Goal: Check status: Check status

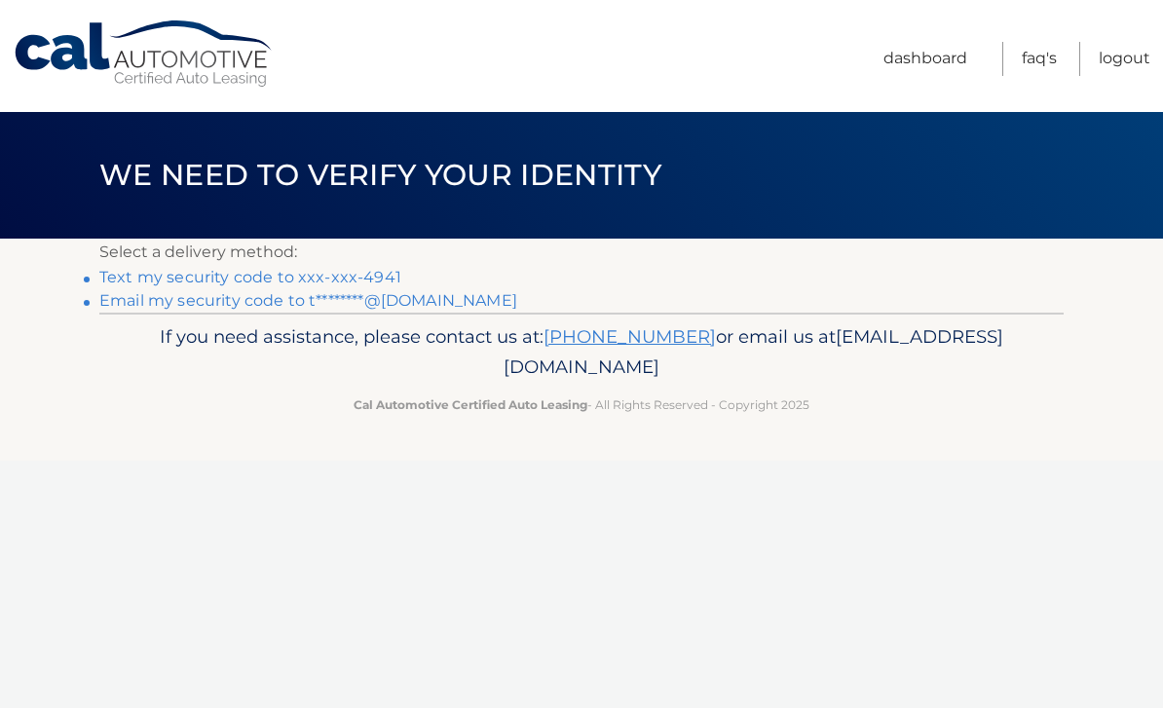
click at [356, 269] on link "Text my security code to xxx-xxx-4941" at bounding box center [250, 277] width 302 height 19
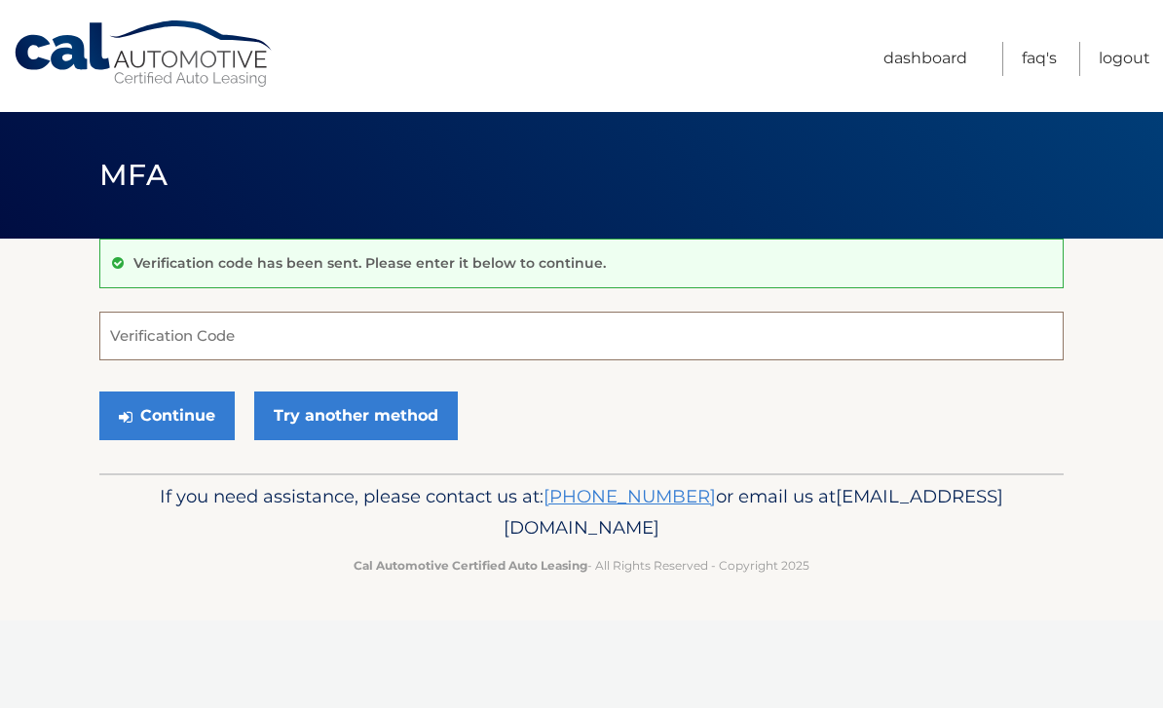
click at [144, 342] on input "Verification Code" at bounding box center [581, 336] width 964 height 49
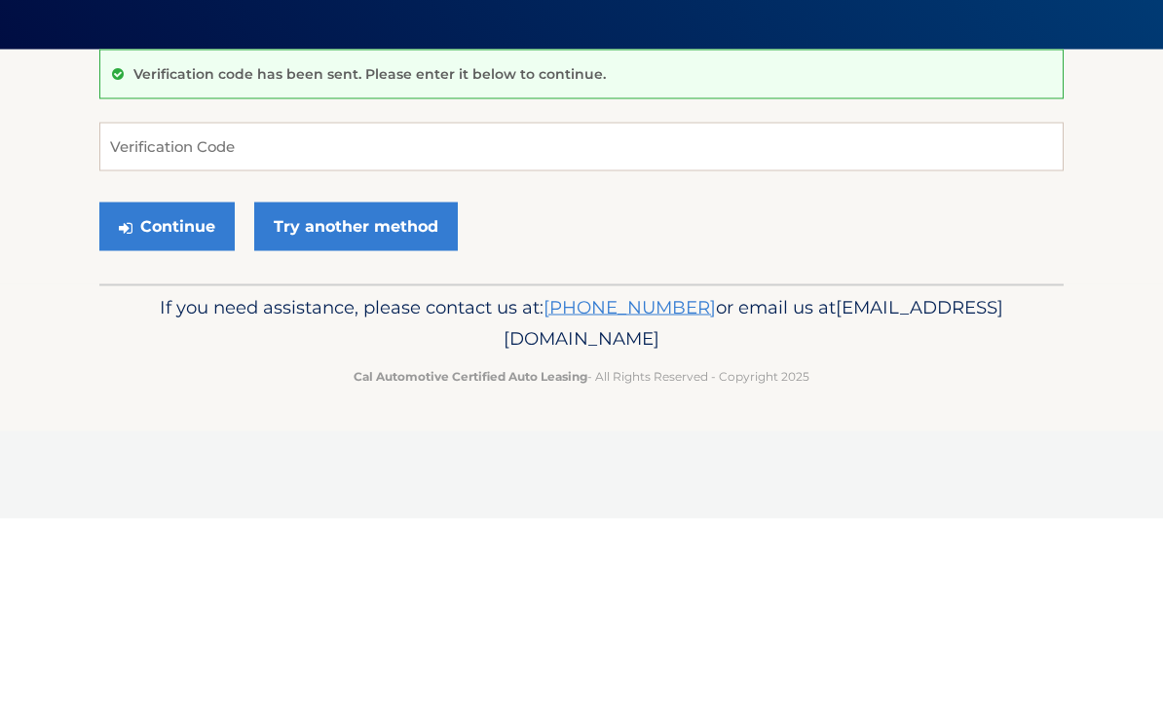
click at [166, 391] on button "Continue" at bounding box center [166, 415] width 135 height 49
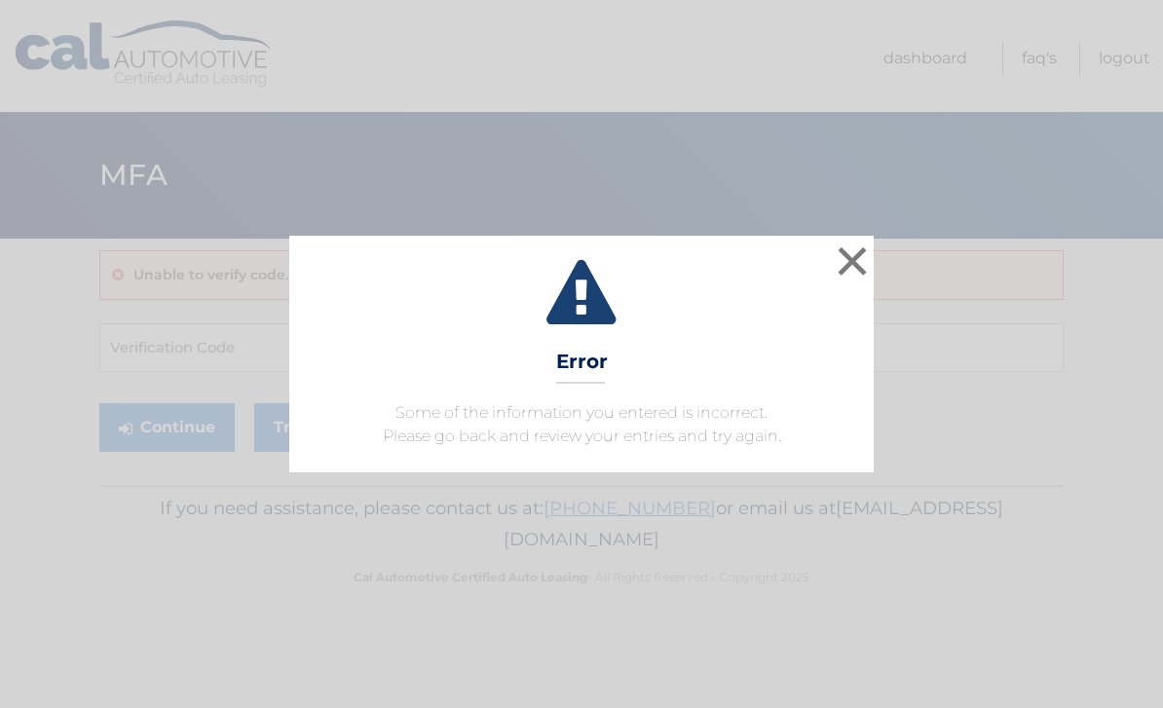
click at [850, 263] on button "×" at bounding box center [852, 261] width 39 height 39
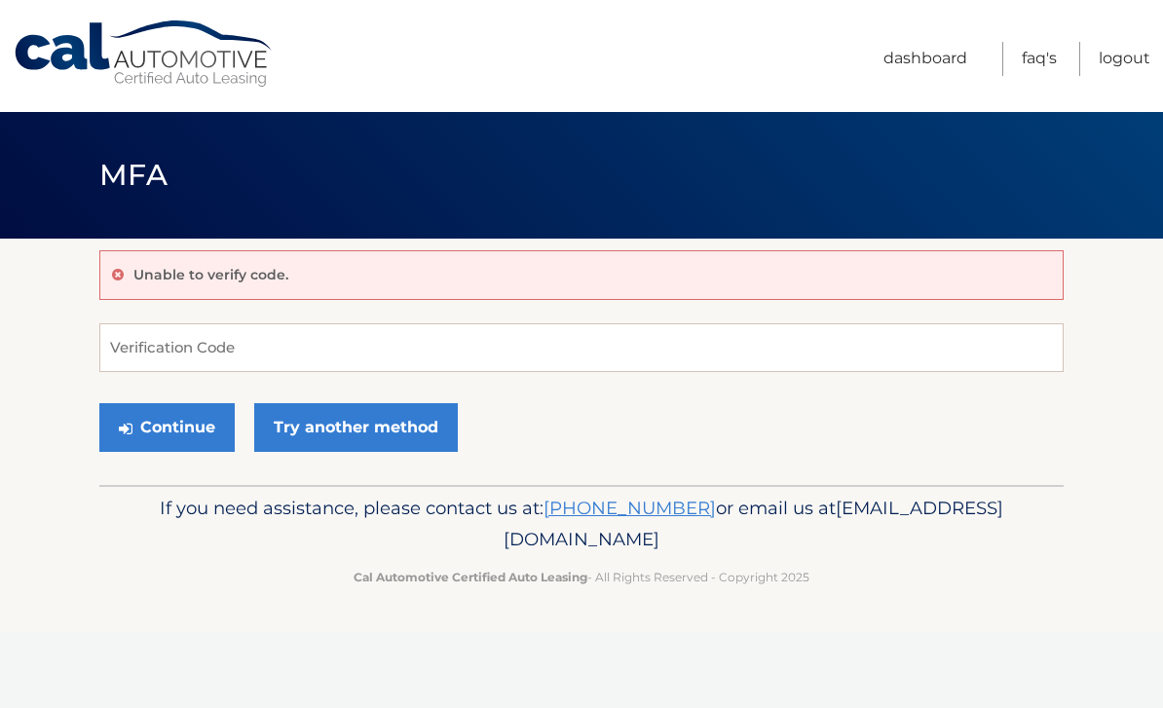
click at [249, 287] on div "Unable to verify code." at bounding box center [581, 275] width 964 height 50
click at [378, 423] on link "Try another method" at bounding box center [356, 427] width 204 height 49
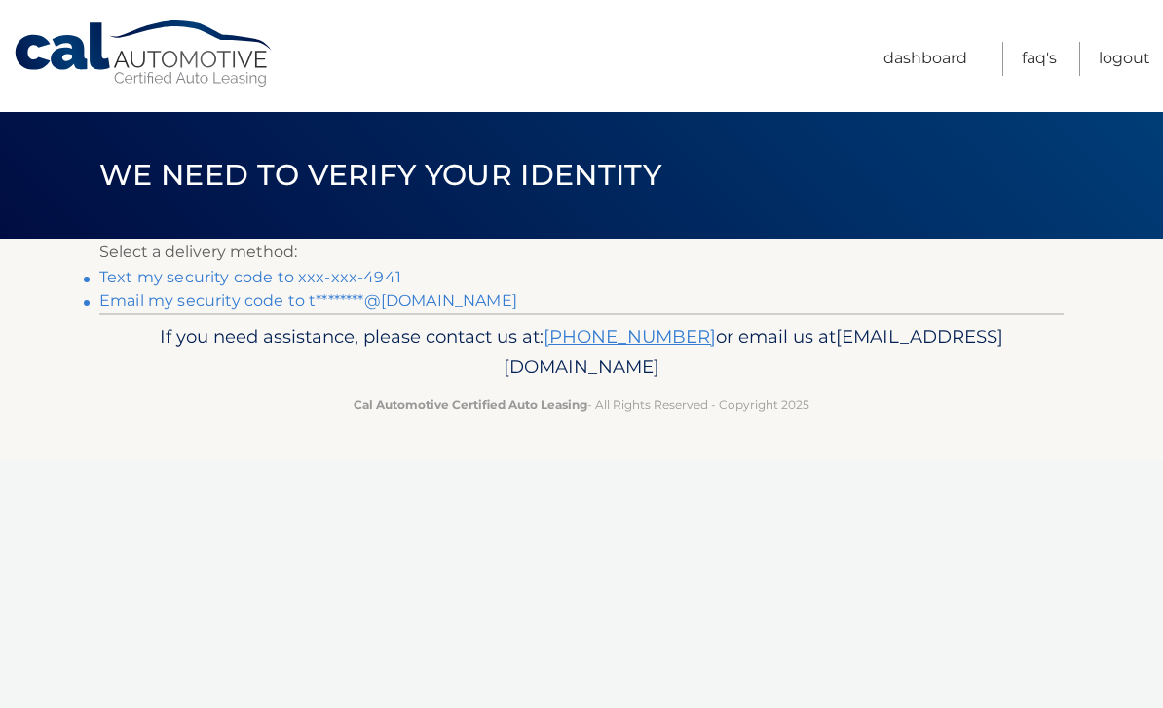
click at [141, 272] on link "Text my security code to xxx-xxx-4941" at bounding box center [250, 277] width 302 height 19
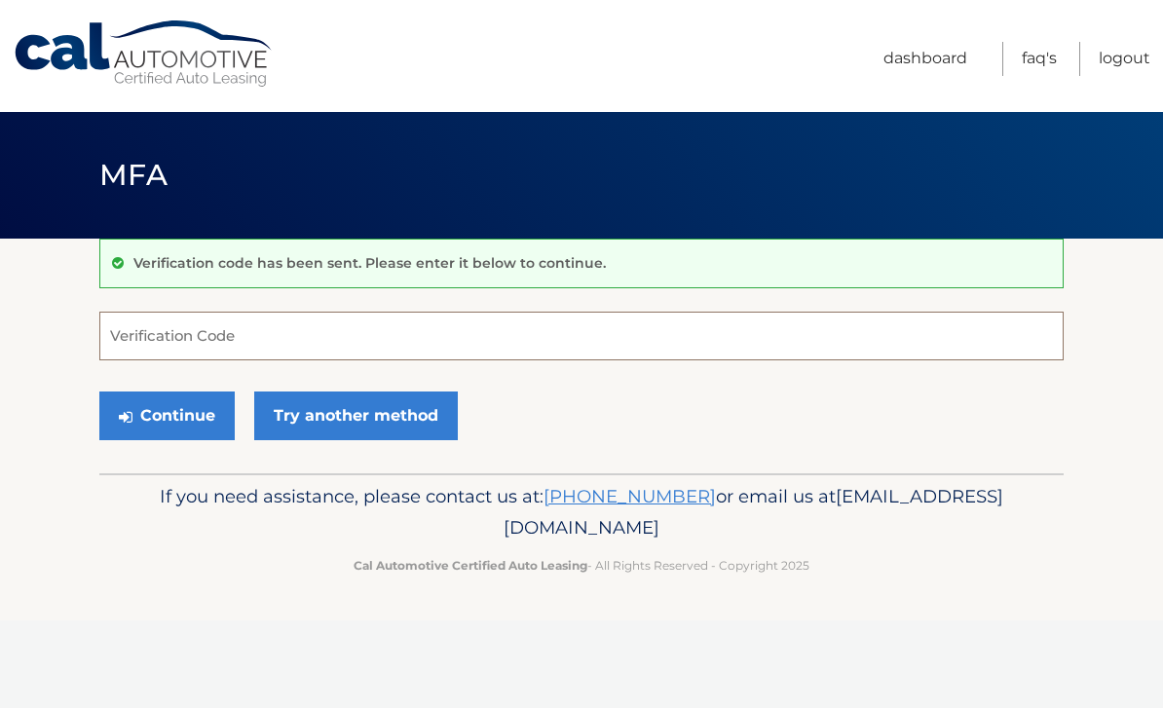
click at [150, 326] on input "Verification Code" at bounding box center [581, 336] width 964 height 49
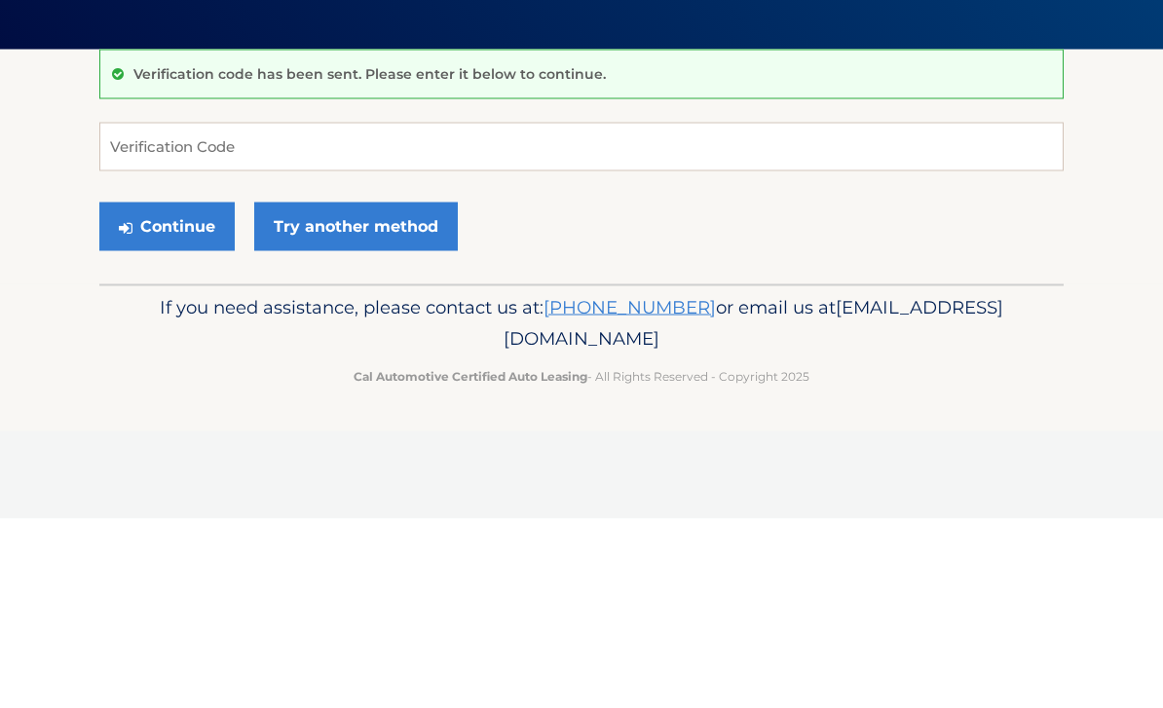
click at [165, 391] on button "Continue" at bounding box center [166, 415] width 135 height 49
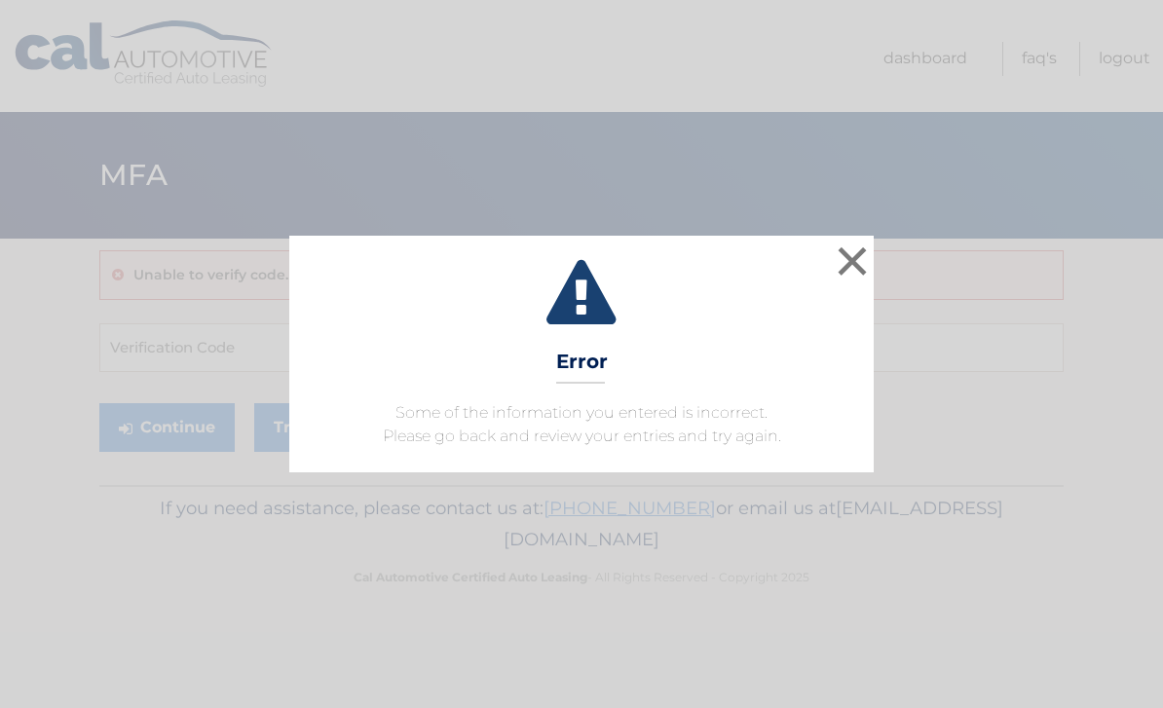
click at [846, 251] on button "×" at bounding box center [852, 261] width 39 height 39
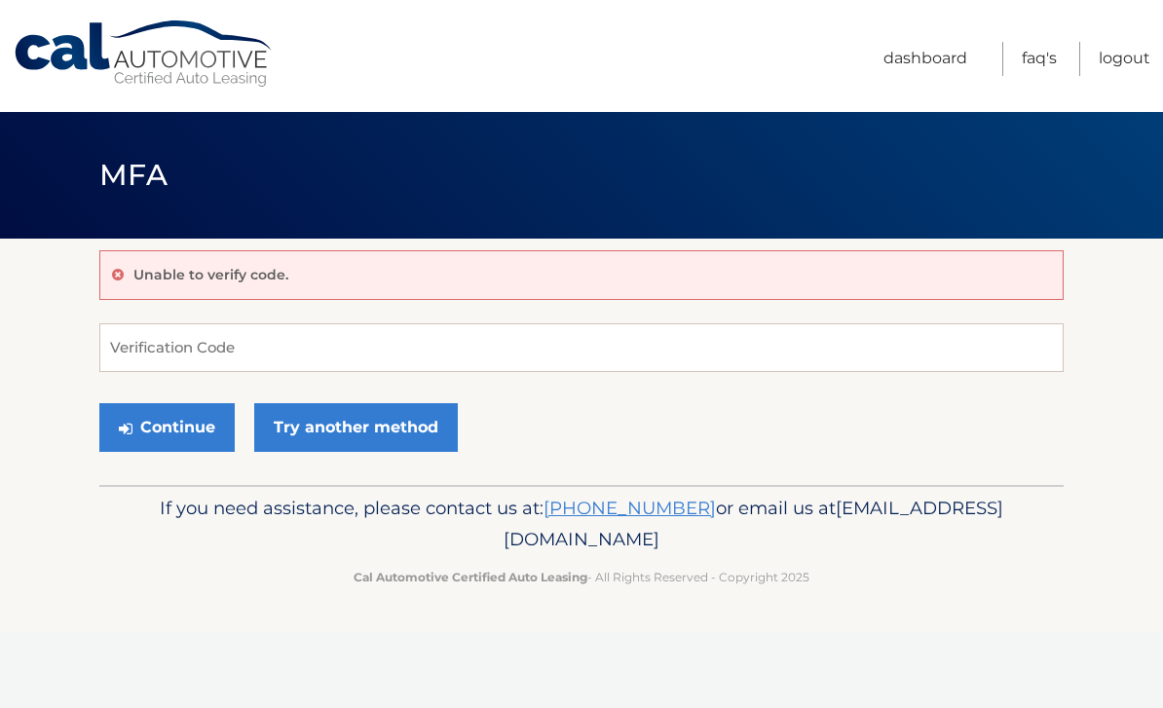
click at [161, 284] on div "Unable to verify code." at bounding box center [581, 275] width 964 height 50
click at [354, 431] on link "Try another method" at bounding box center [356, 427] width 204 height 49
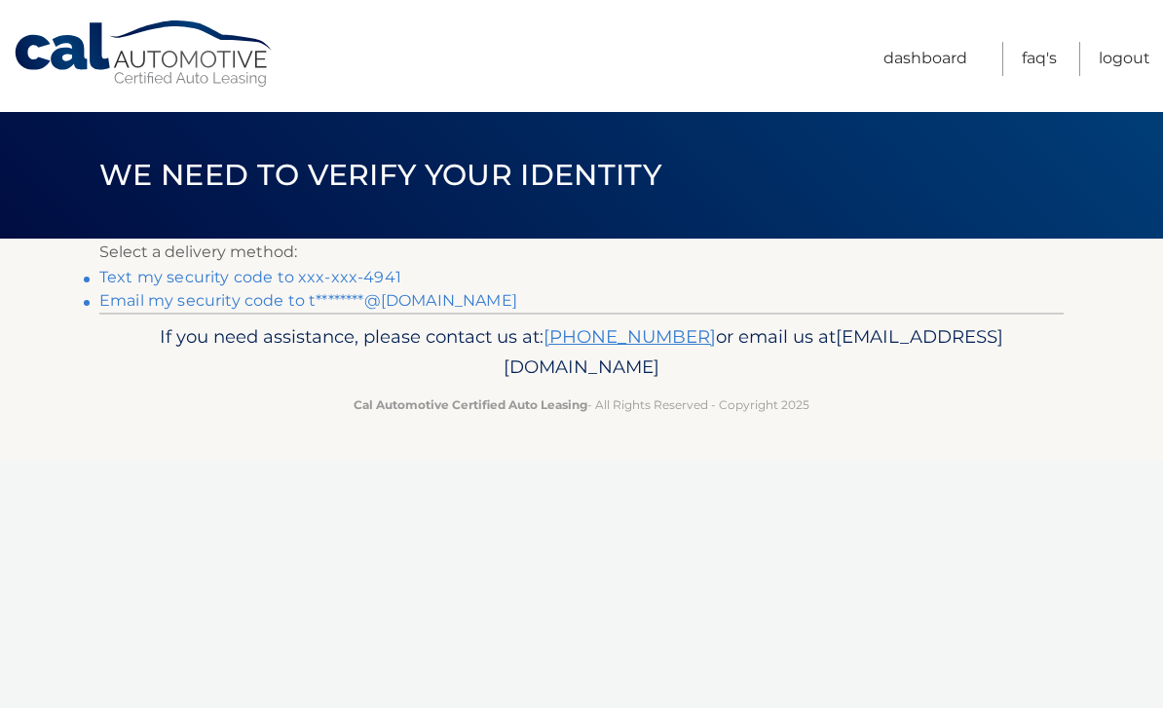
click at [342, 269] on link "Text my security code to xxx-xxx-4941" at bounding box center [250, 277] width 302 height 19
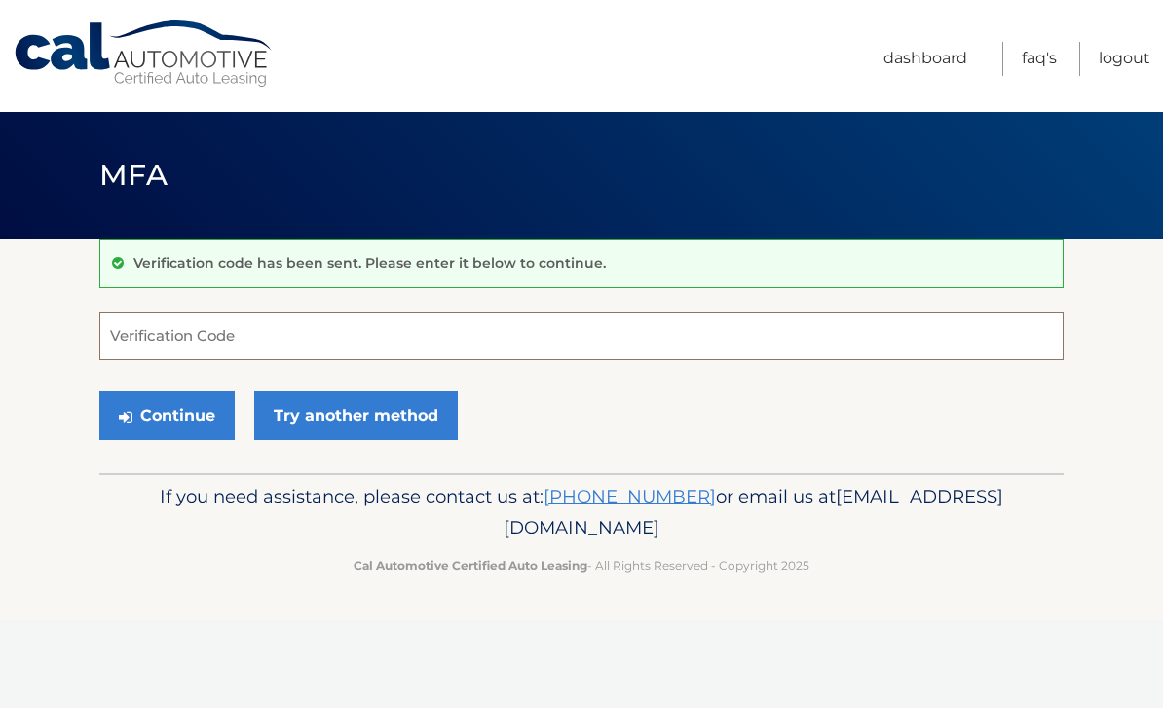
click at [142, 332] on input "Verification Code" at bounding box center [581, 336] width 964 height 49
type input "684203"
click at [167, 403] on button "Continue" at bounding box center [166, 415] width 135 height 49
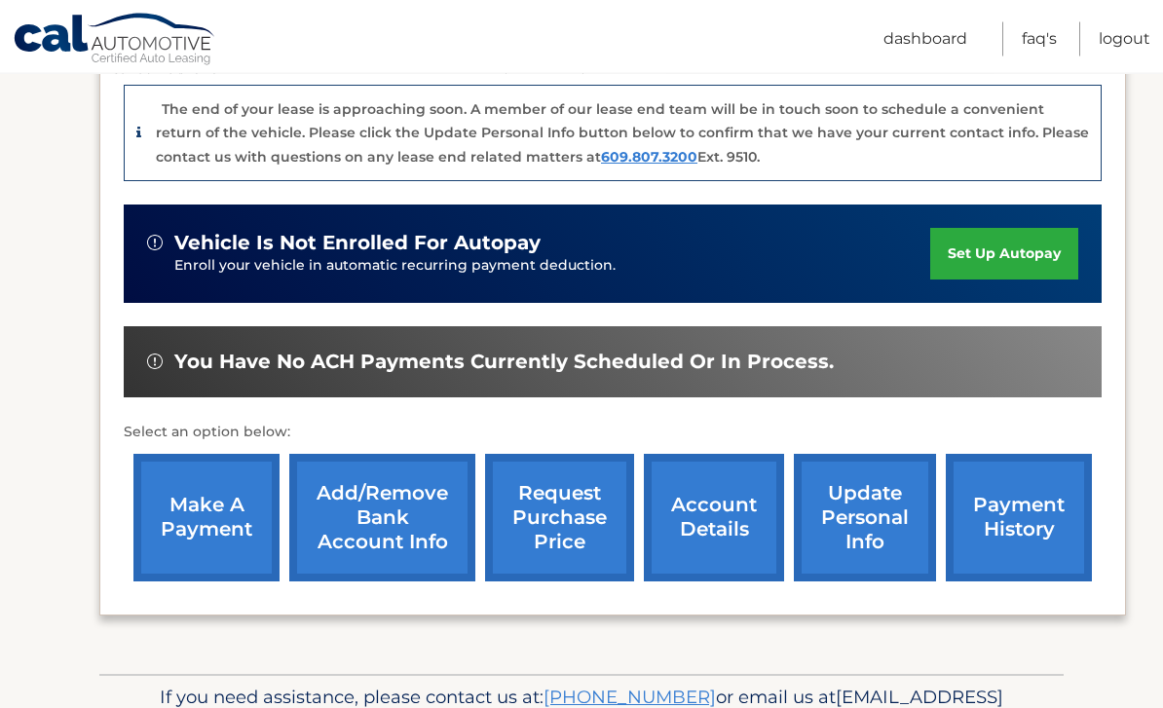
scroll to position [524, 0]
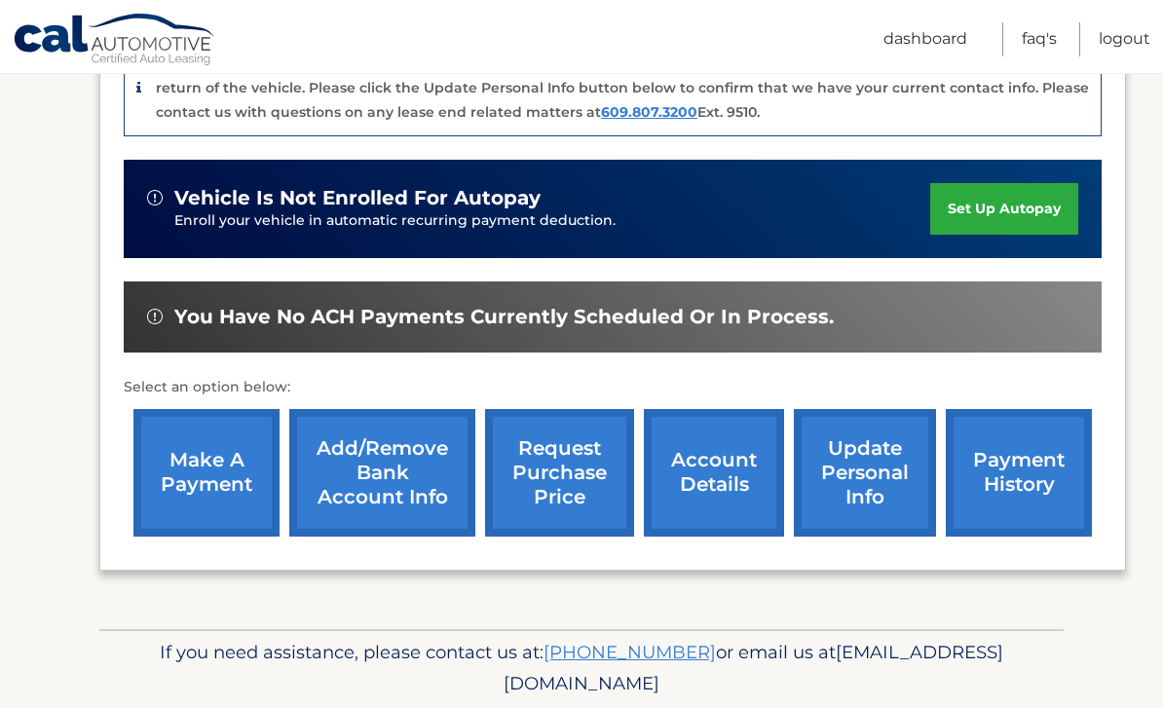
click at [554, 486] on link "request purchase price" at bounding box center [559, 473] width 149 height 128
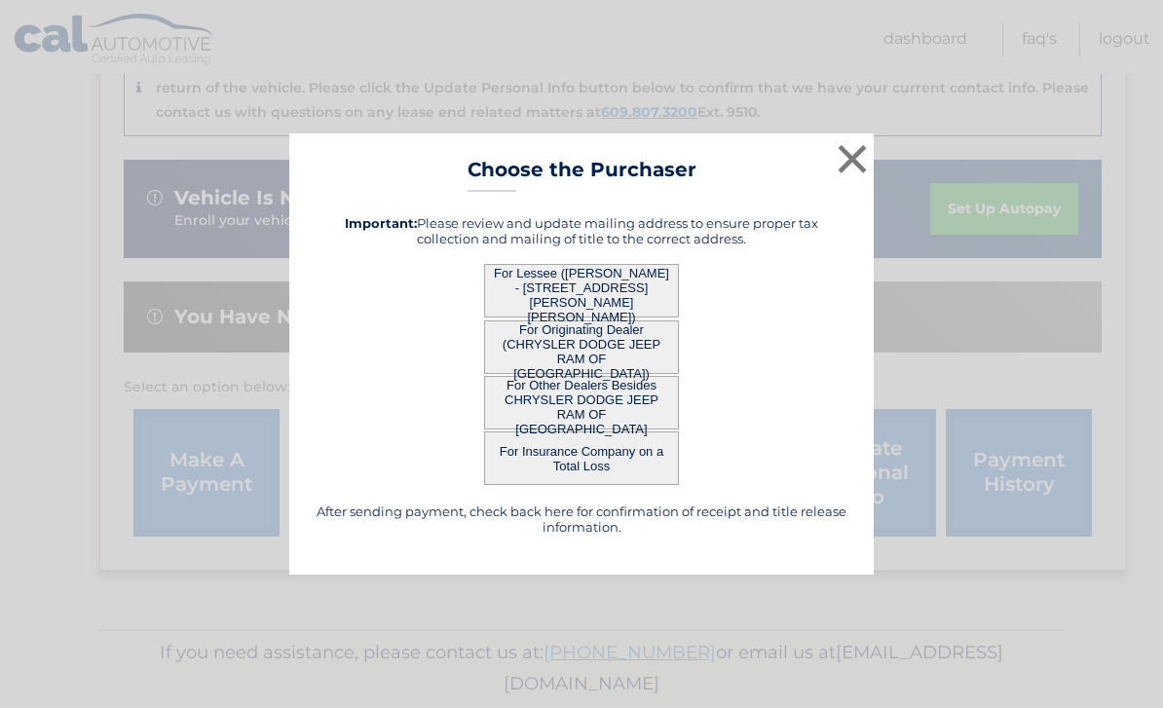
click at [590, 317] on button "For Lessee (TERESA MARAFELIAS - 37 Marion Rd, , Montvale, NJ 07645)" at bounding box center [581, 291] width 195 height 54
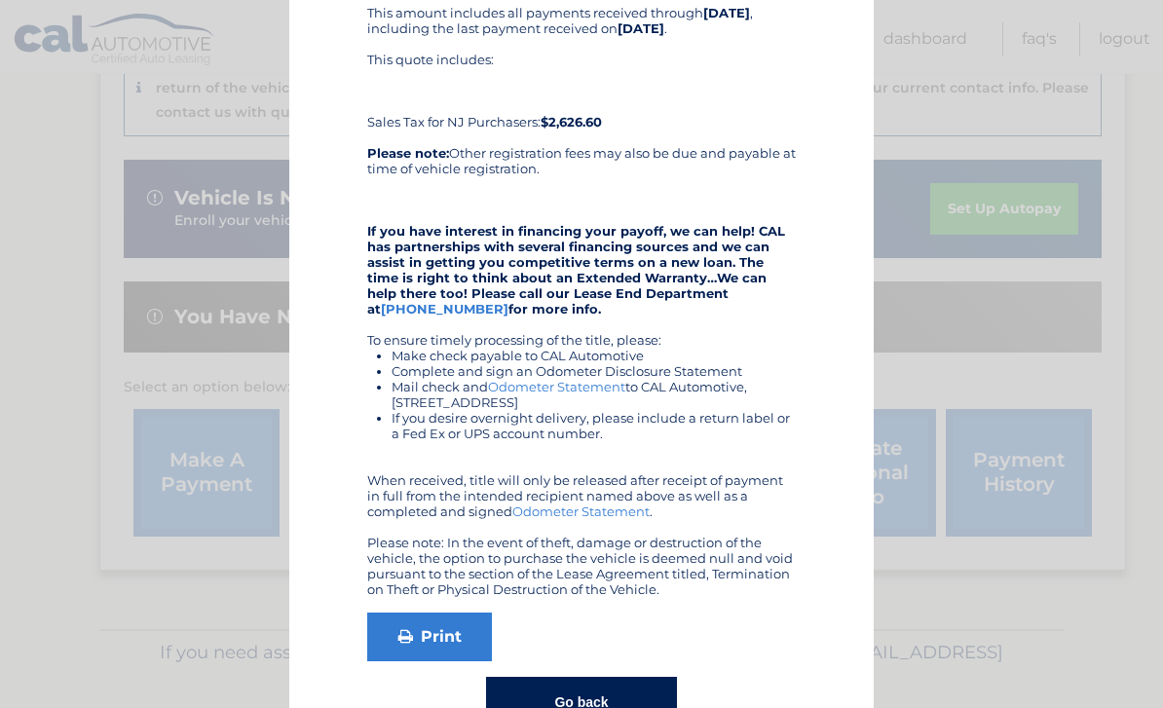
scroll to position [237, 0]
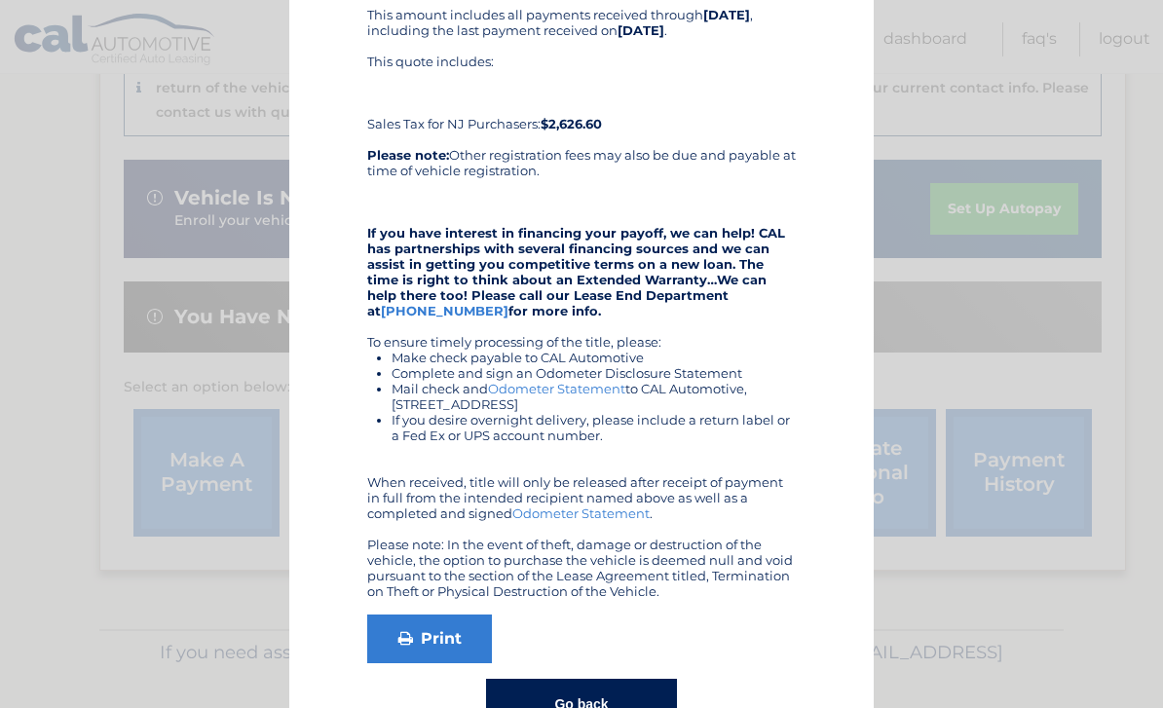
click at [418, 637] on link "Print" at bounding box center [429, 638] width 125 height 49
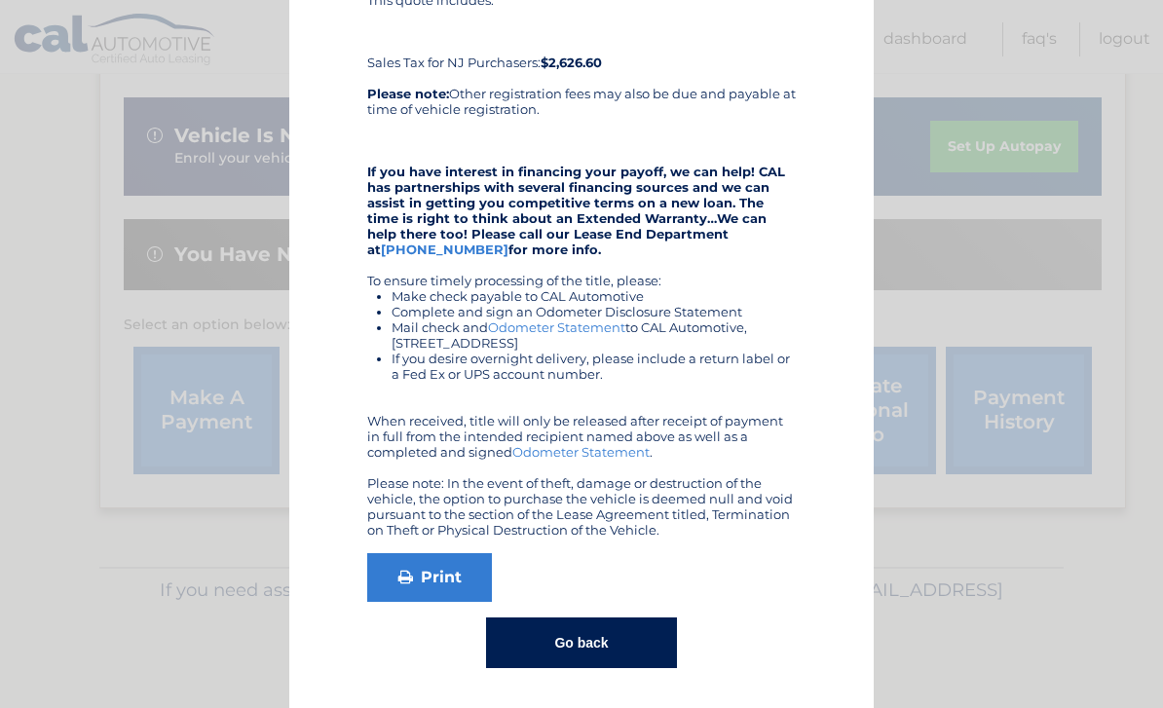
scroll to position [299, 0]
click at [624, 650] on button "Go back" at bounding box center [581, 642] width 190 height 51
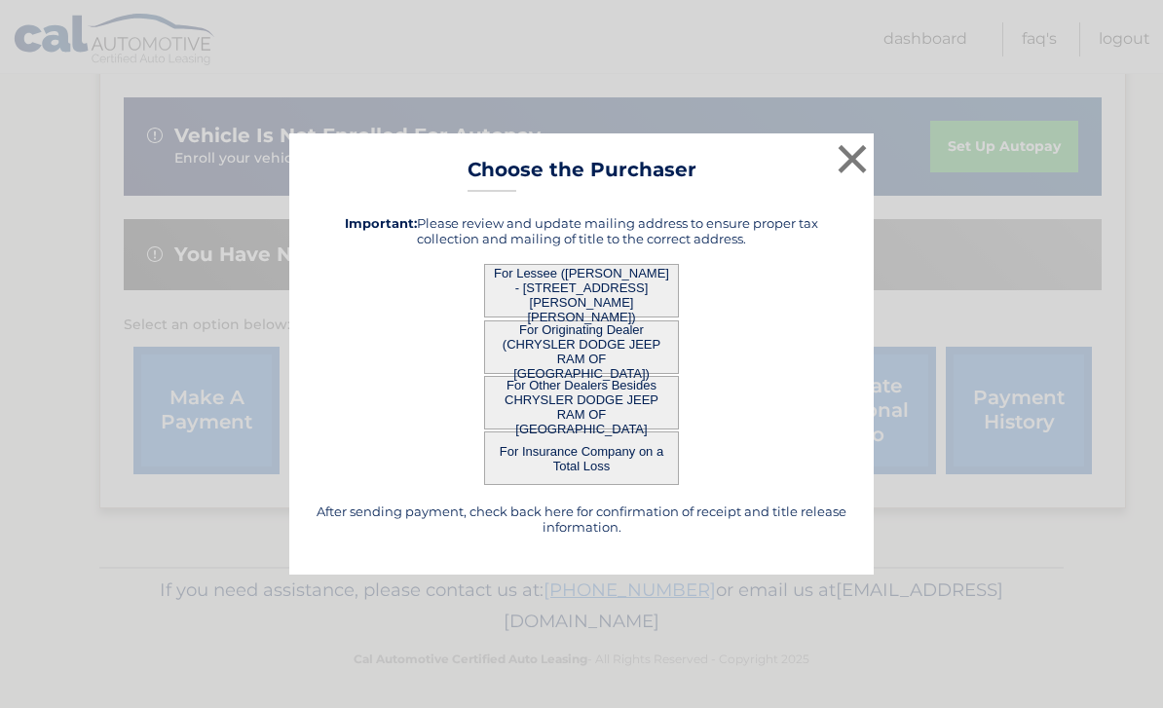
scroll to position [0, 0]
click at [856, 157] on button "×" at bounding box center [852, 158] width 39 height 39
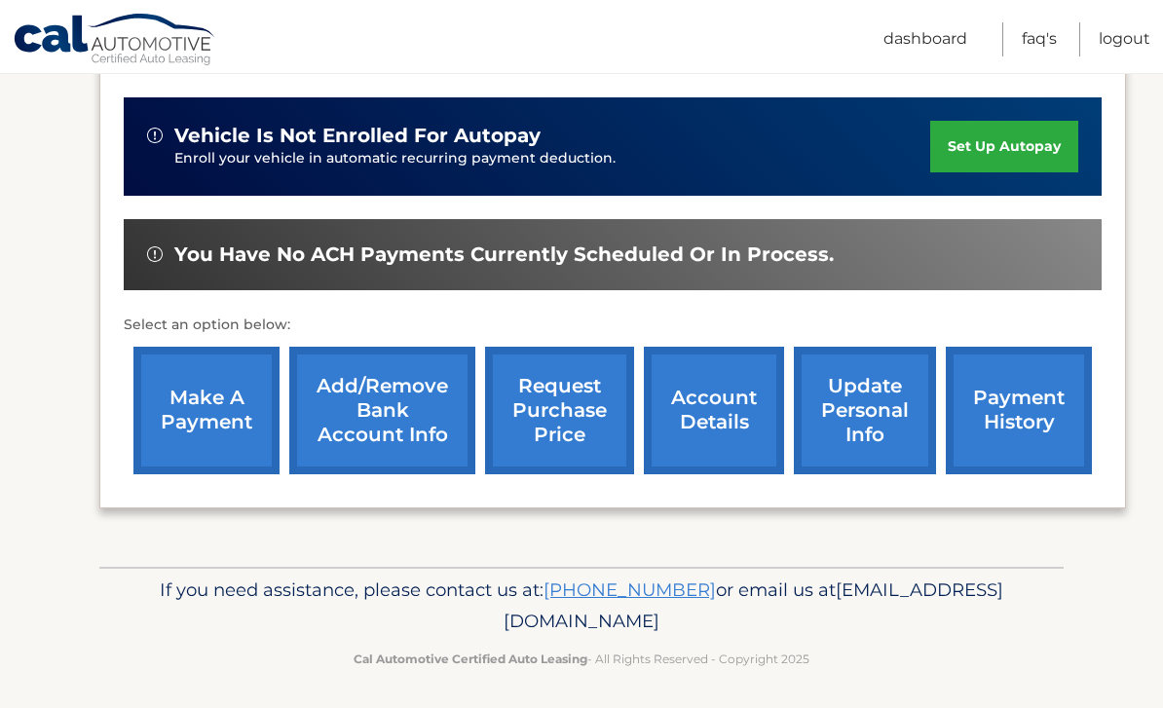
click at [1115, 40] on link "Logout" at bounding box center [1124, 39] width 52 height 34
